Goal: Use online tool/utility: Utilize a website feature to perform a specific function

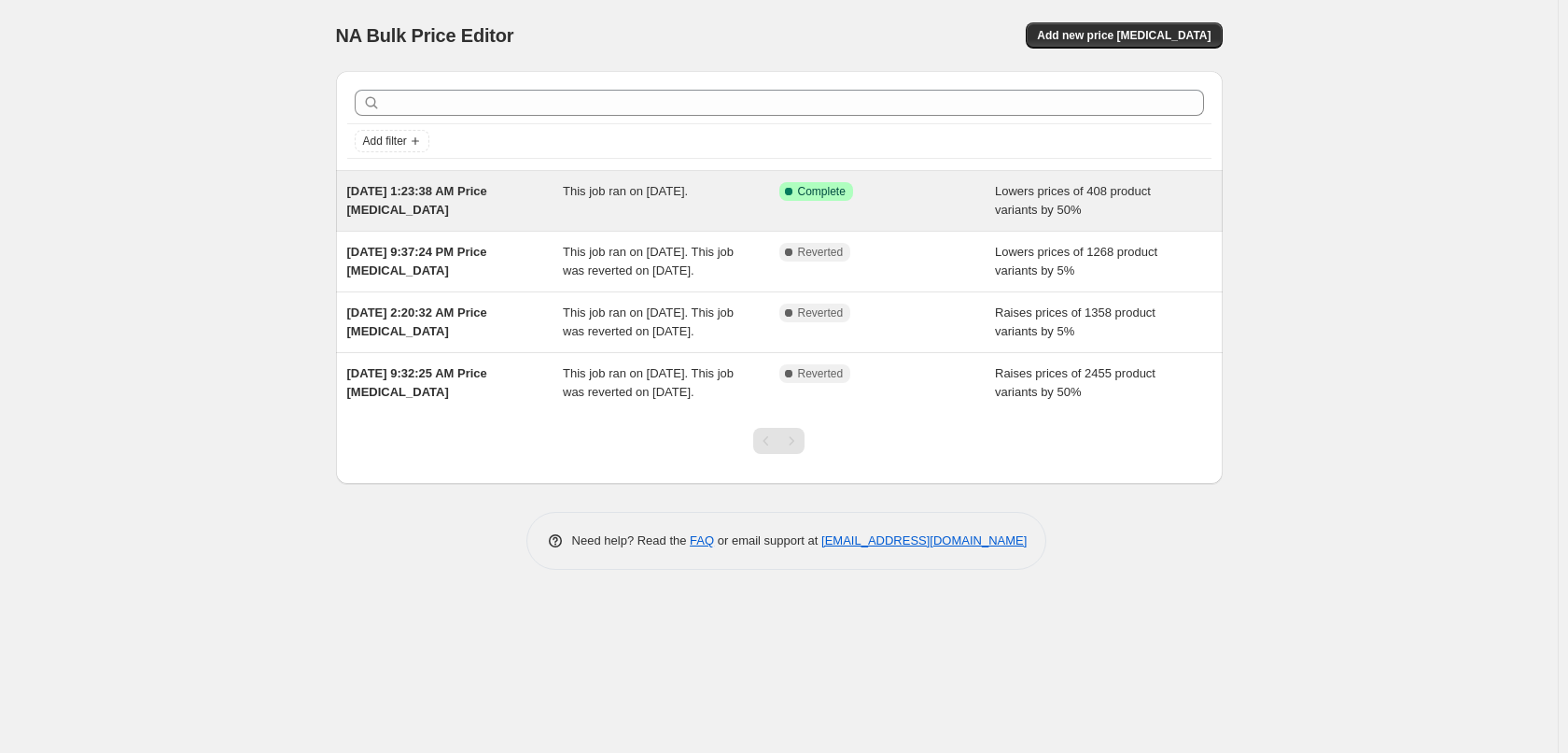
click at [883, 196] on div "Success Complete Complete" at bounding box center [873, 191] width 189 height 19
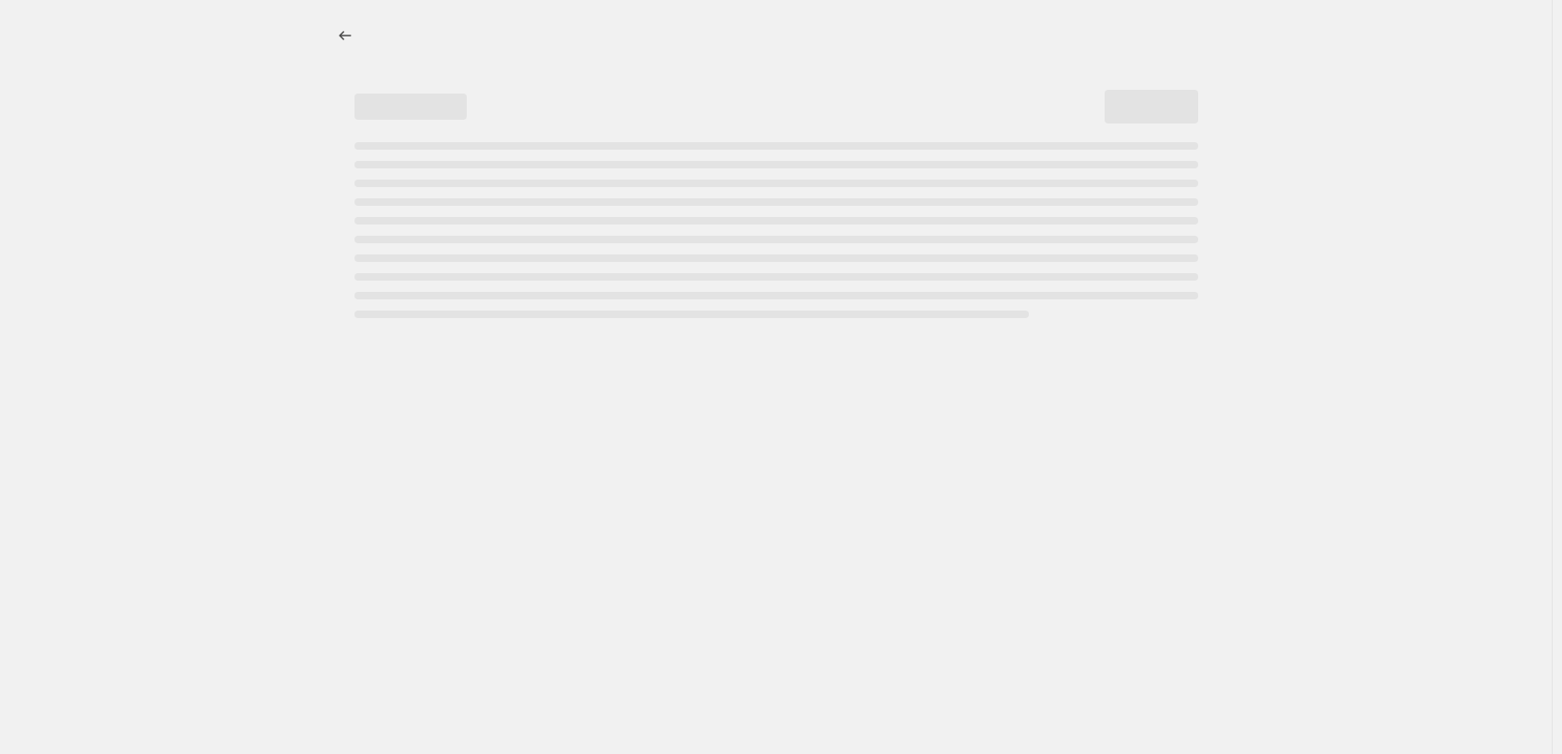
select select "percentage"
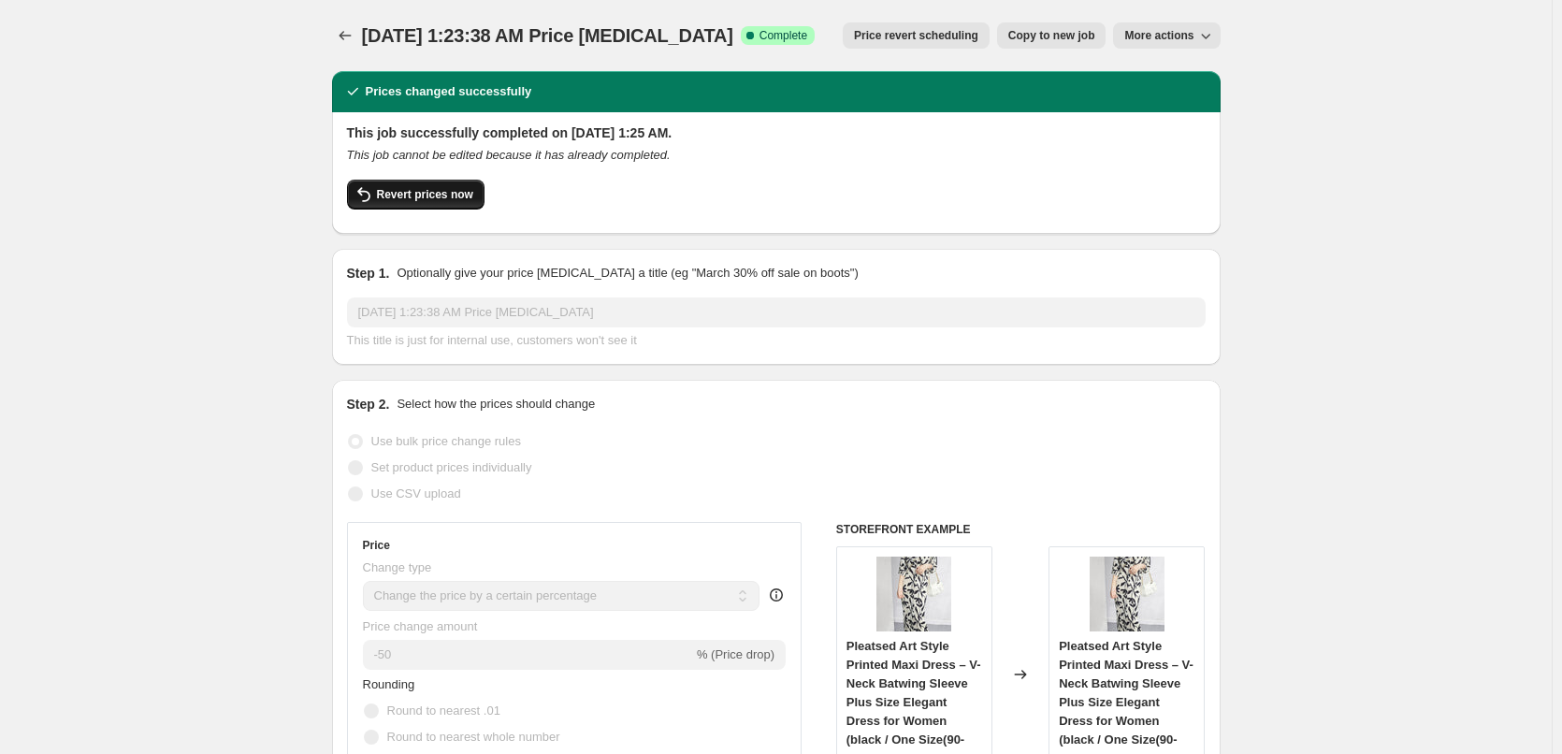
click at [446, 195] on span "Revert prices now" at bounding box center [425, 194] width 96 height 15
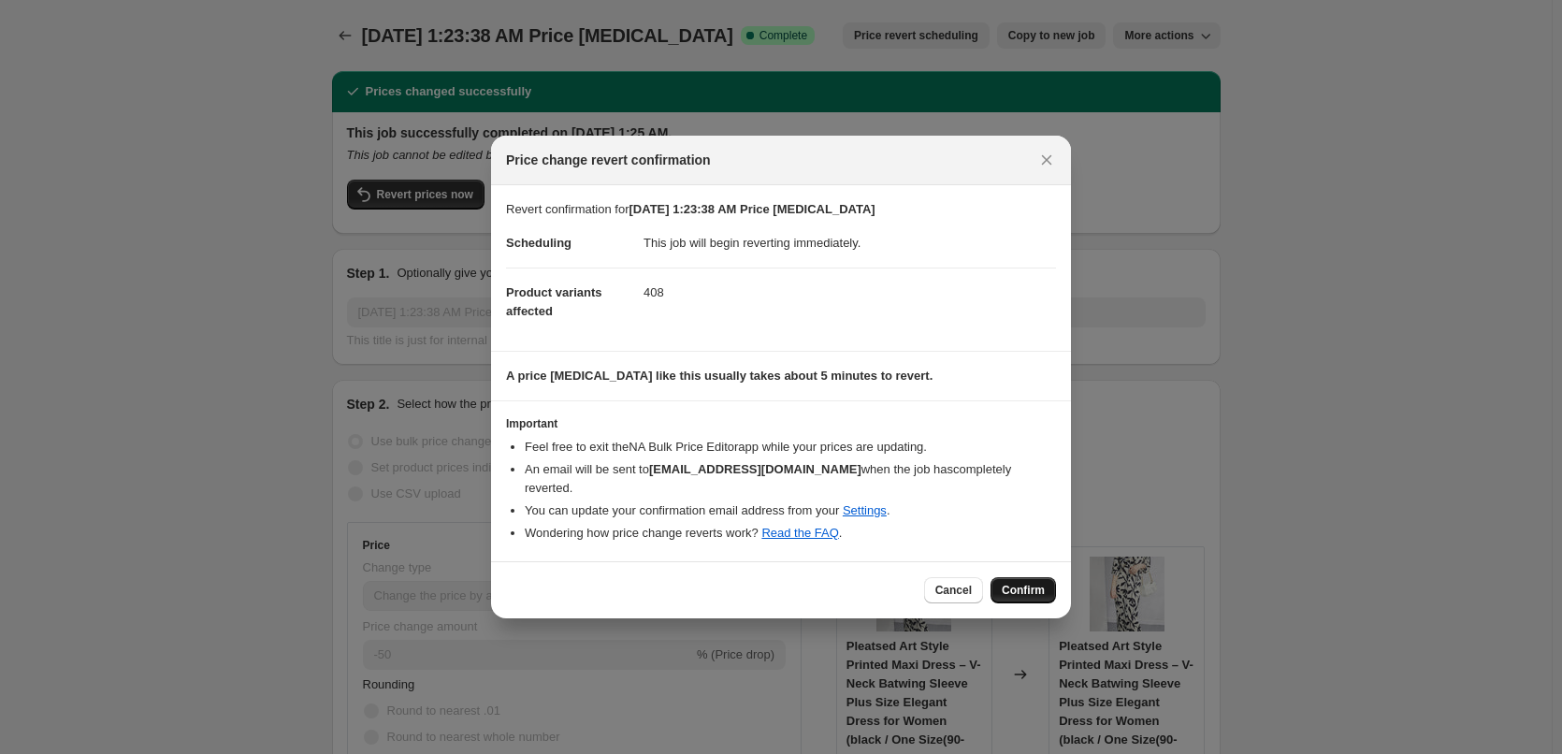
click at [1015, 583] on span "Confirm" at bounding box center [1023, 590] width 43 height 15
